Goal: Transaction & Acquisition: Download file/media

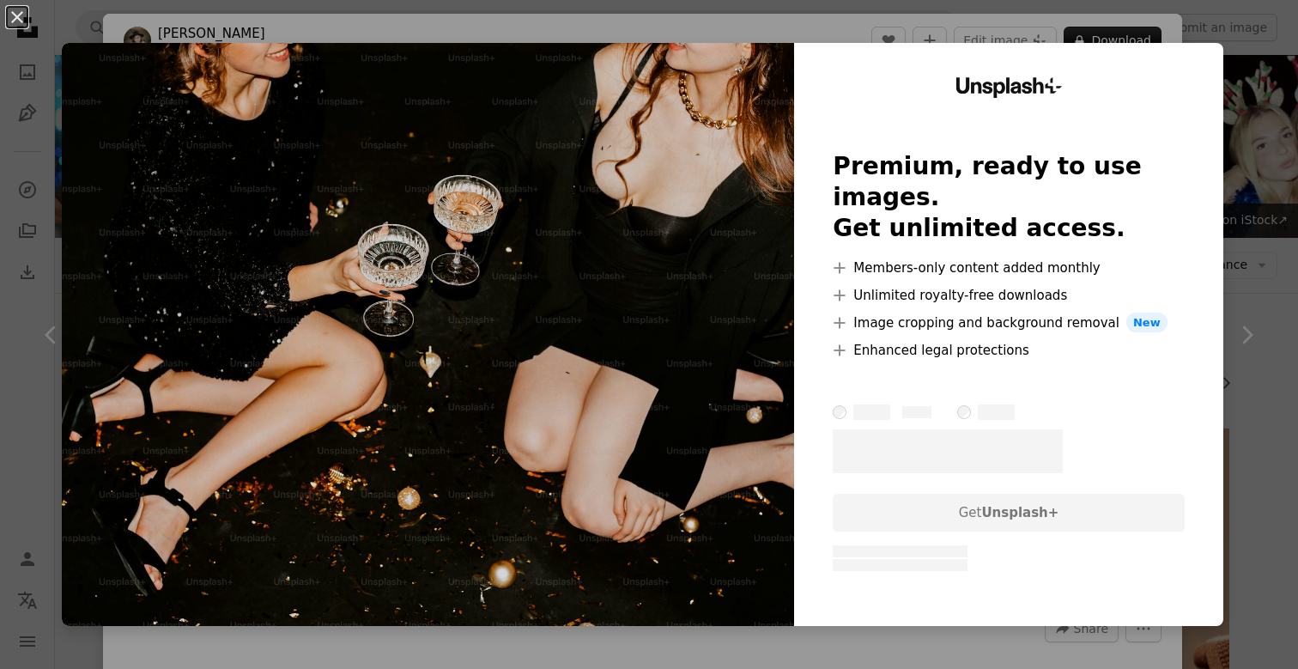
scroll to position [908, 0]
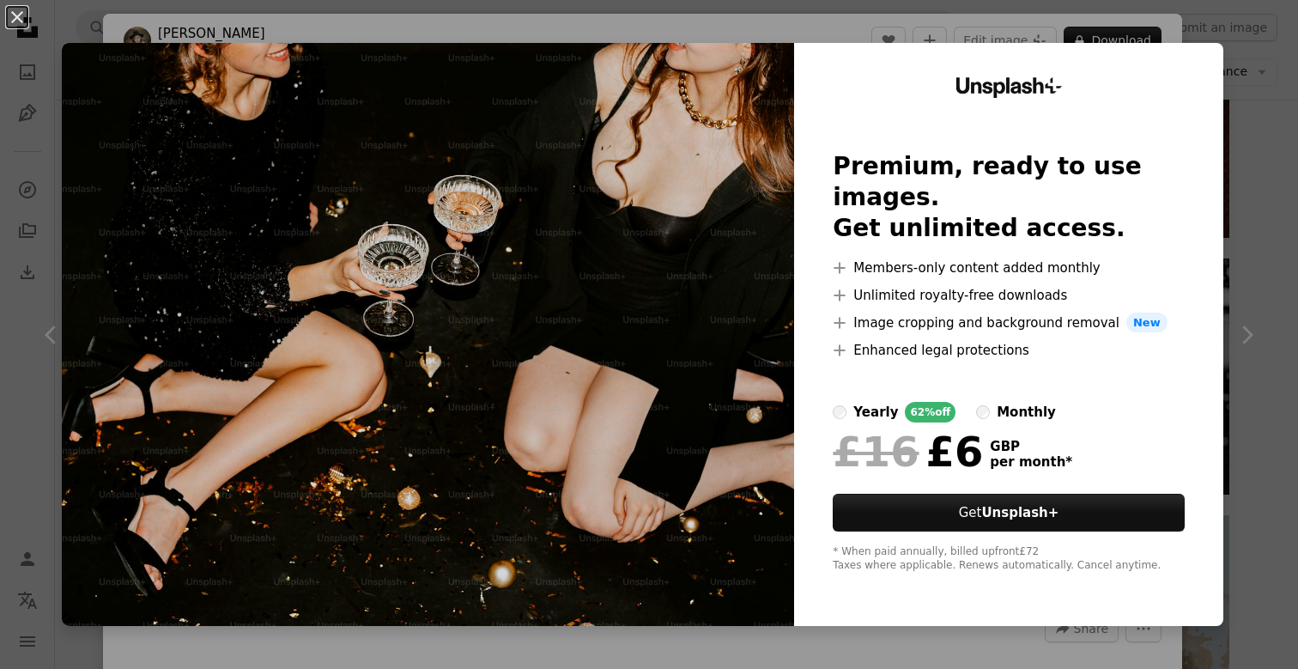
click at [1160, 32] on div "An X shape Unsplash+ Premium, ready to use images. Get unlimited access. A plus…" at bounding box center [649, 334] width 1298 height 669
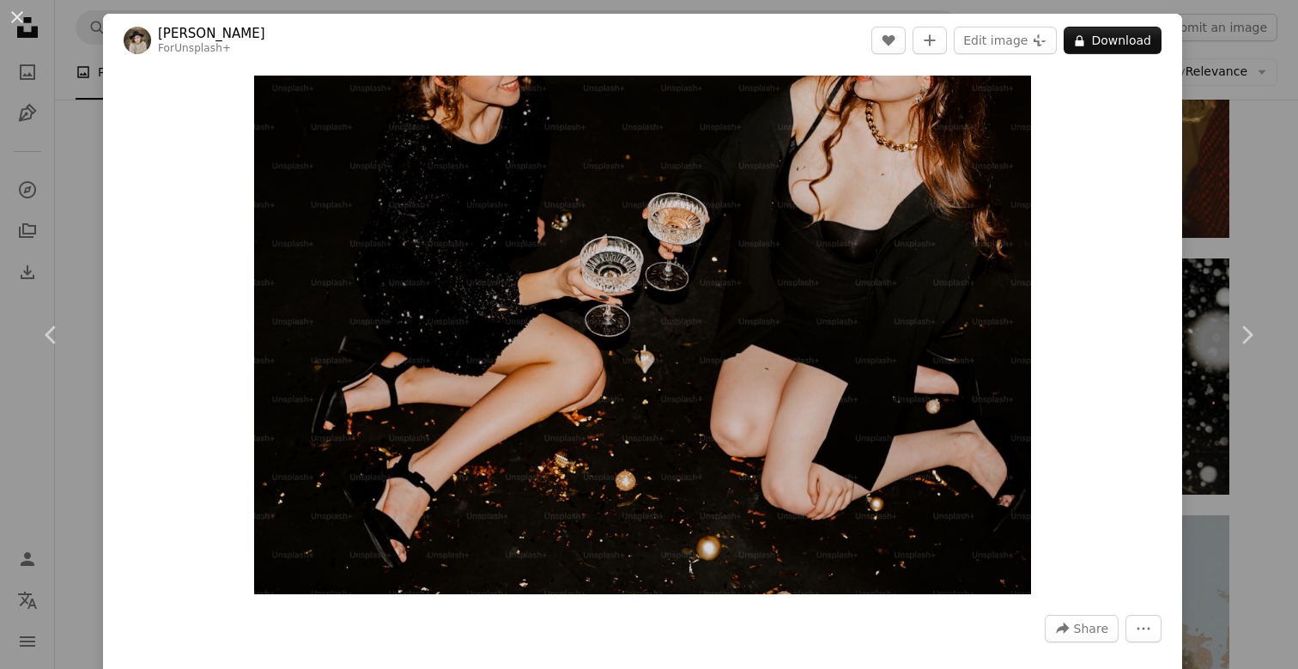
click at [1247, 52] on div "An X shape Chevron left Chevron right [PERSON_NAME] For Unsplash+ A heart A plu…" at bounding box center [649, 334] width 1298 height 669
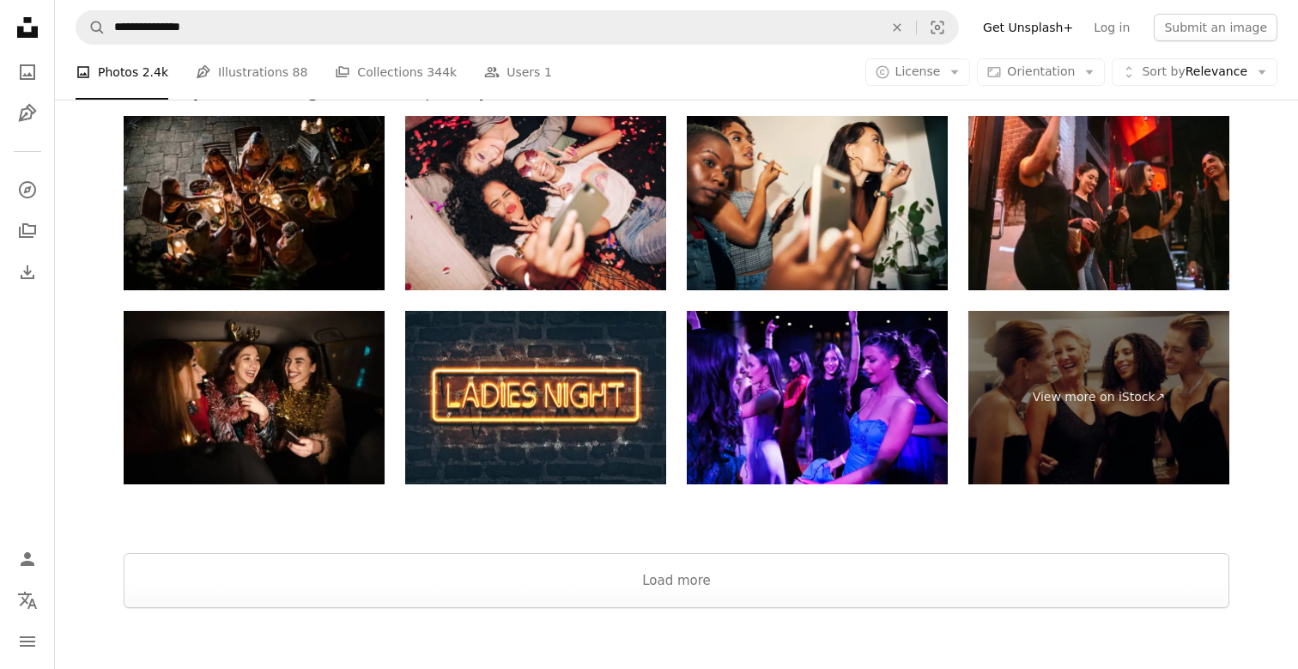
scroll to position [3190, 0]
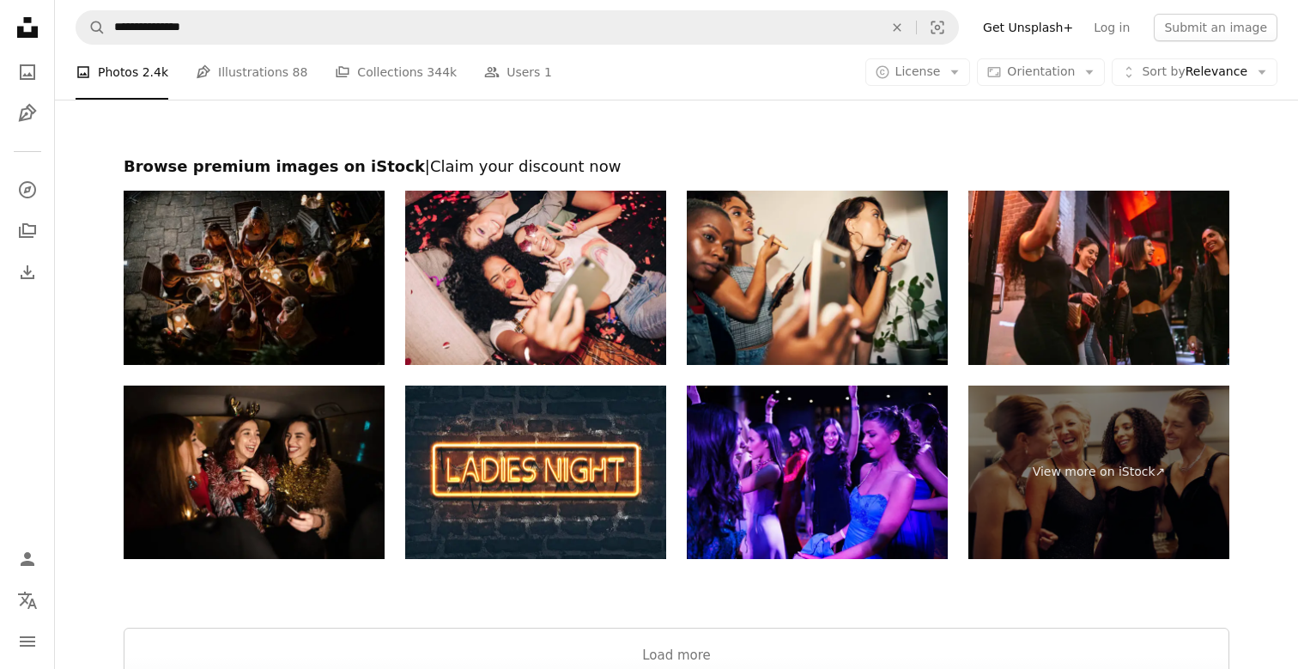
click at [287, 228] on img at bounding box center [254, 278] width 261 height 174
